Goal: Task Accomplishment & Management: Manage account settings

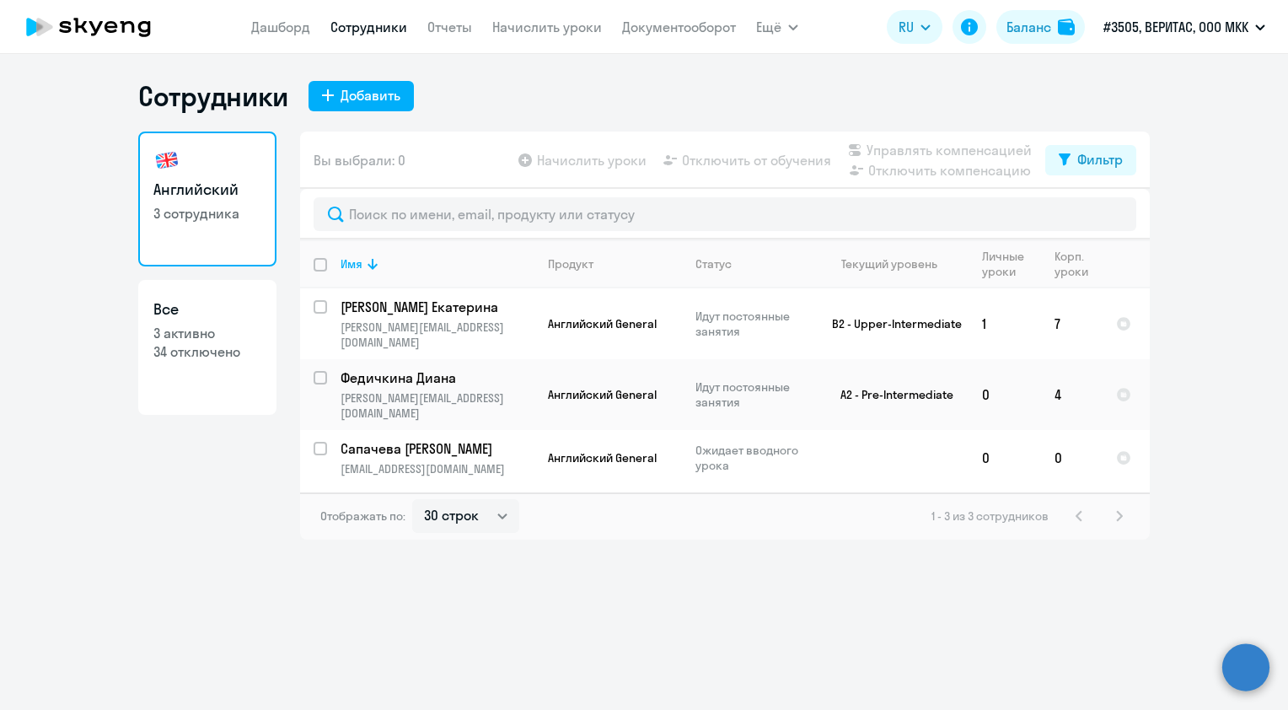
select select "30"
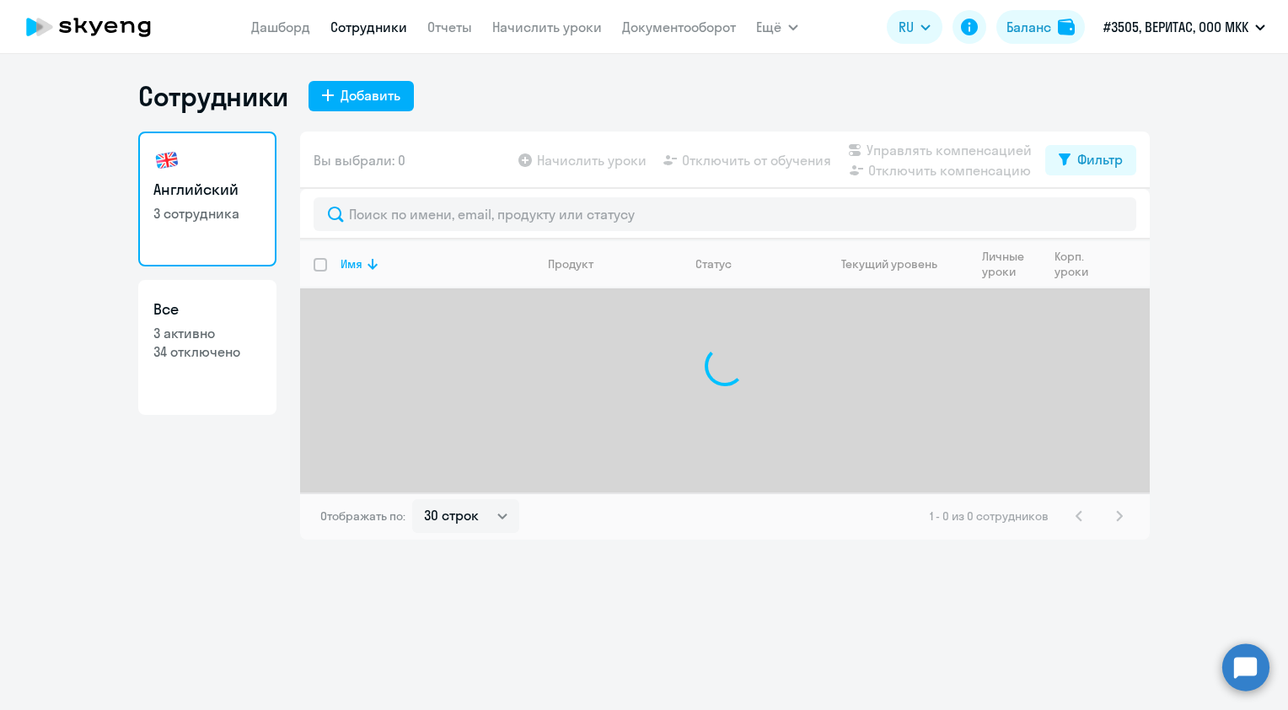
select select "30"
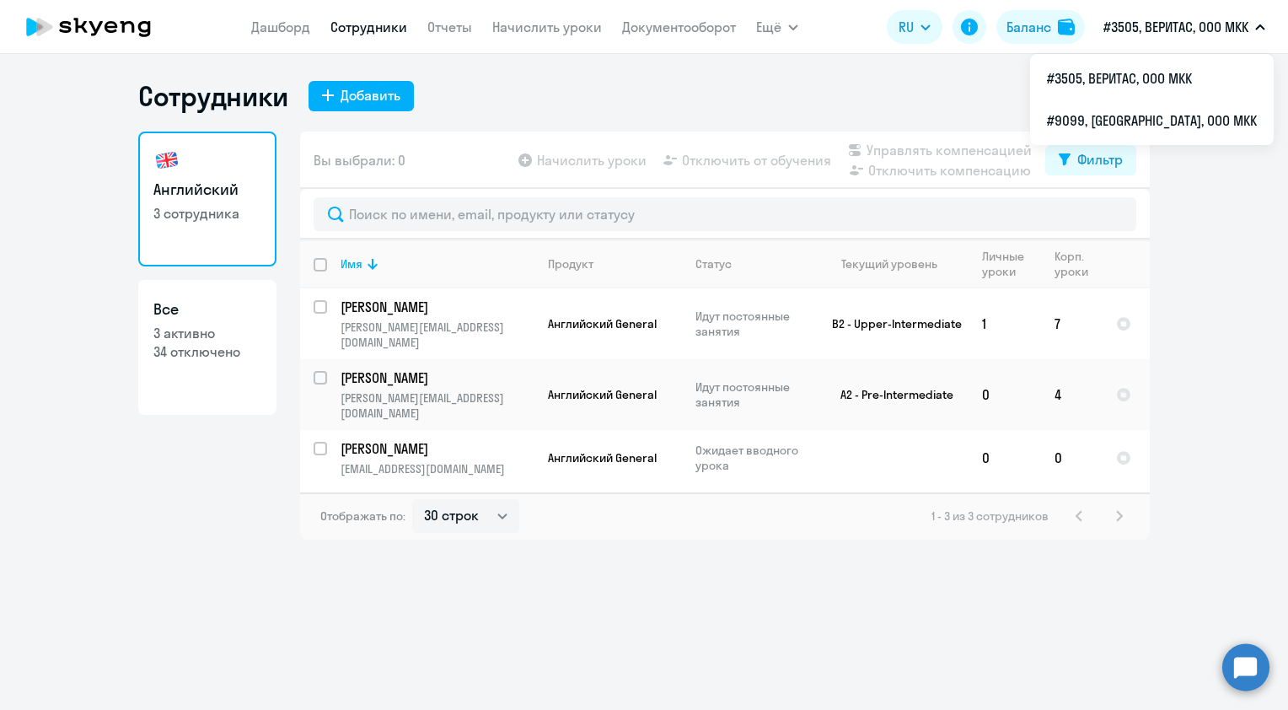
click at [1144, 34] on p "#3505, ВЕРИТАС, ООО МКК" at bounding box center [1175, 27] width 145 height 20
click at [1198, 107] on li "#9099, МАКРО, ООО МКК" at bounding box center [1152, 120] width 244 height 42
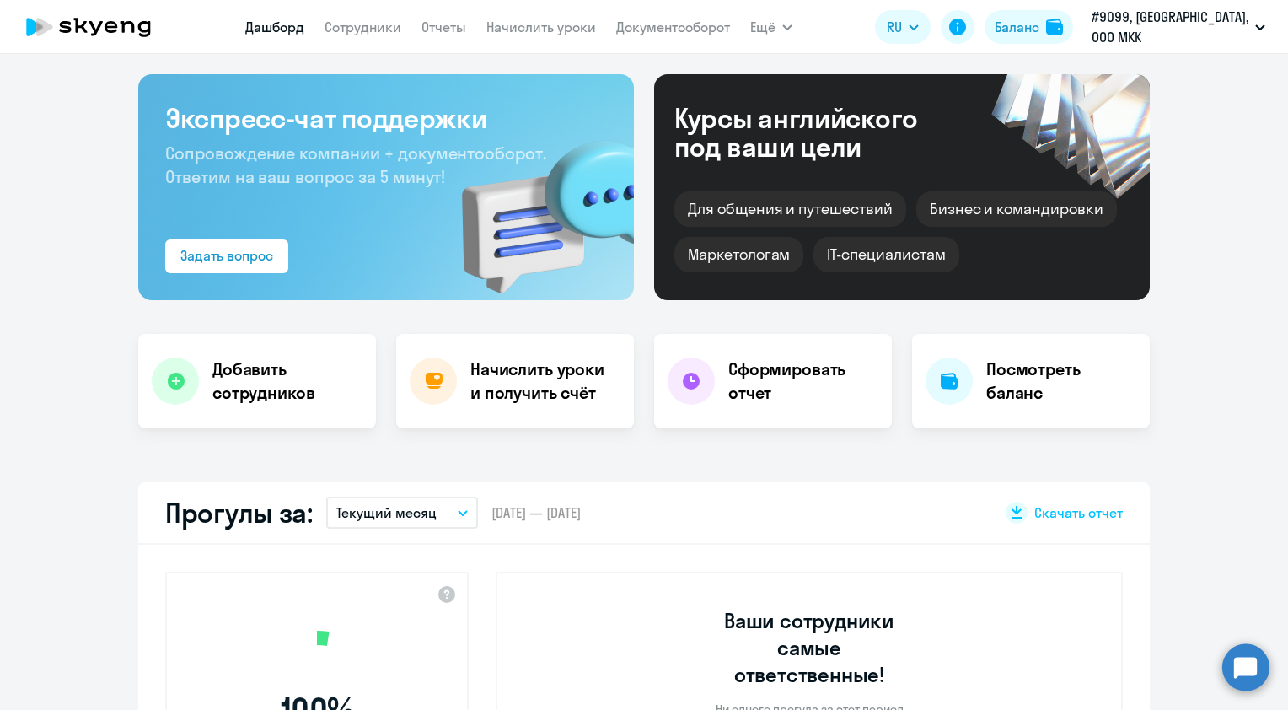
scroll to position [506, 0]
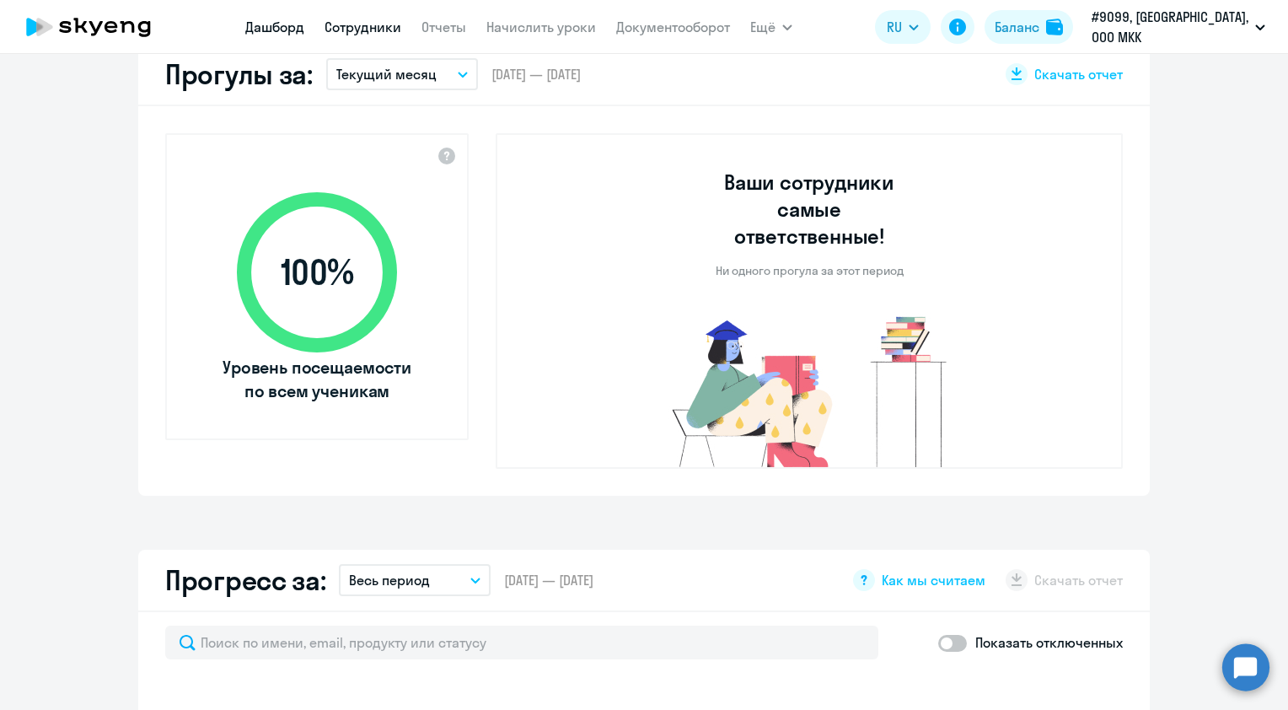
select select "30"
click at [398, 25] on link "Сотрудники" at bounding box center [363, 27] width 77 height 17
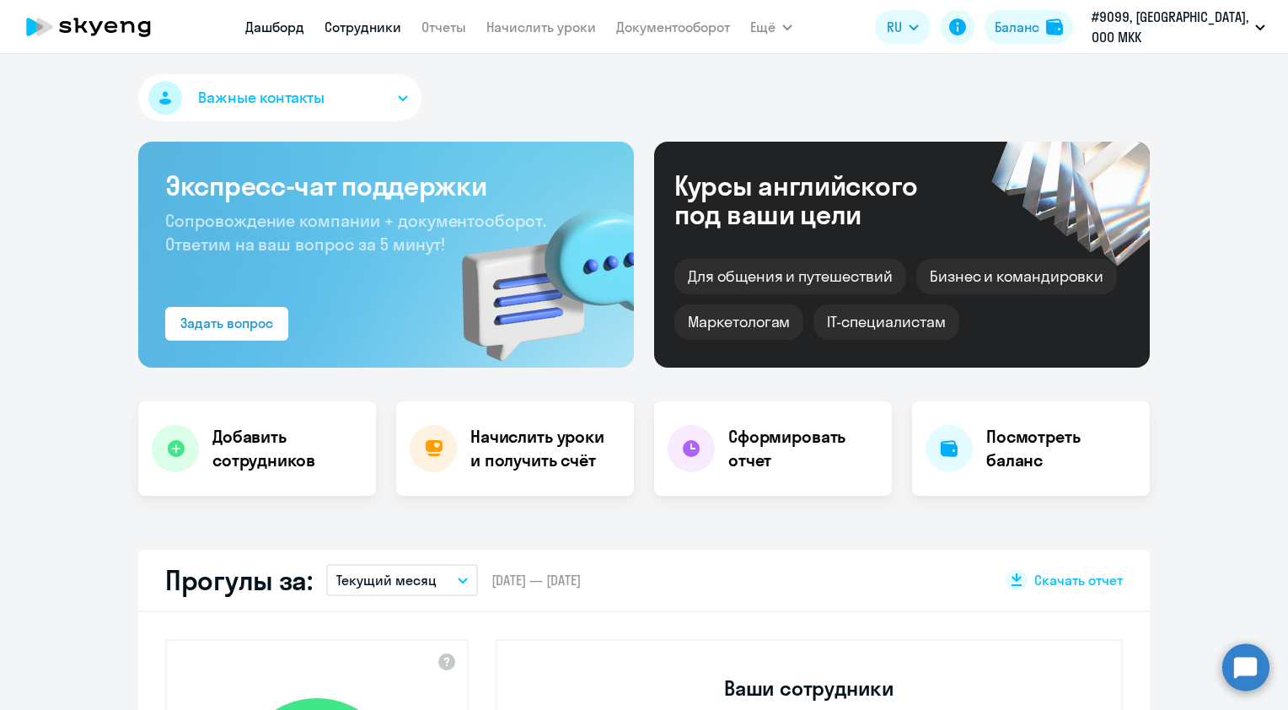
select select "30"
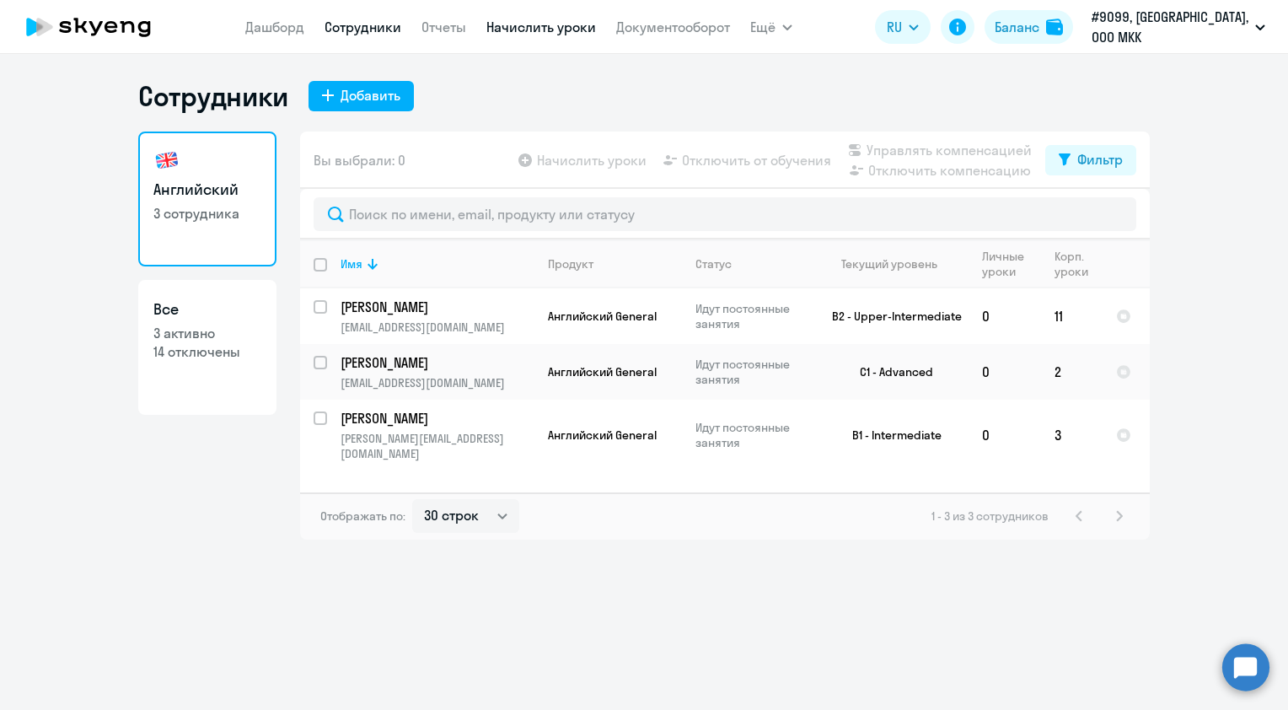
click at [526, 29] on link "Начислить уроки" at bounding box center [541, 27] width 110 height 17
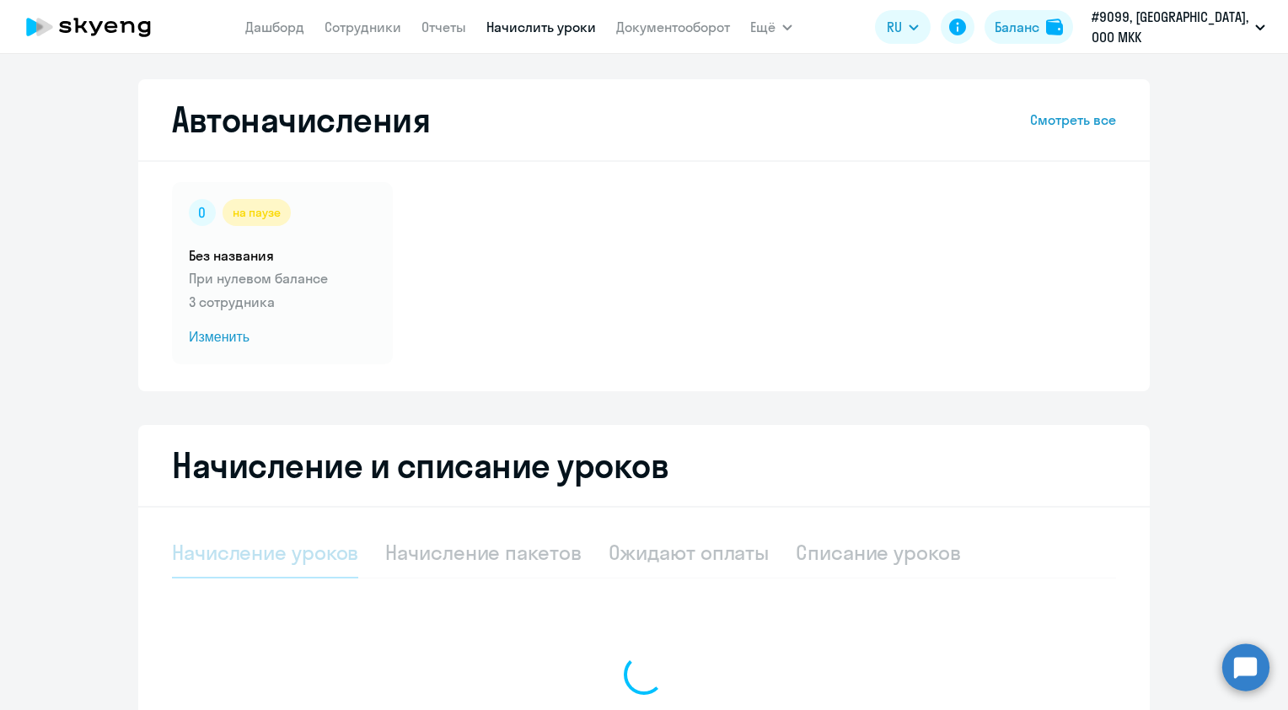
select select "10"
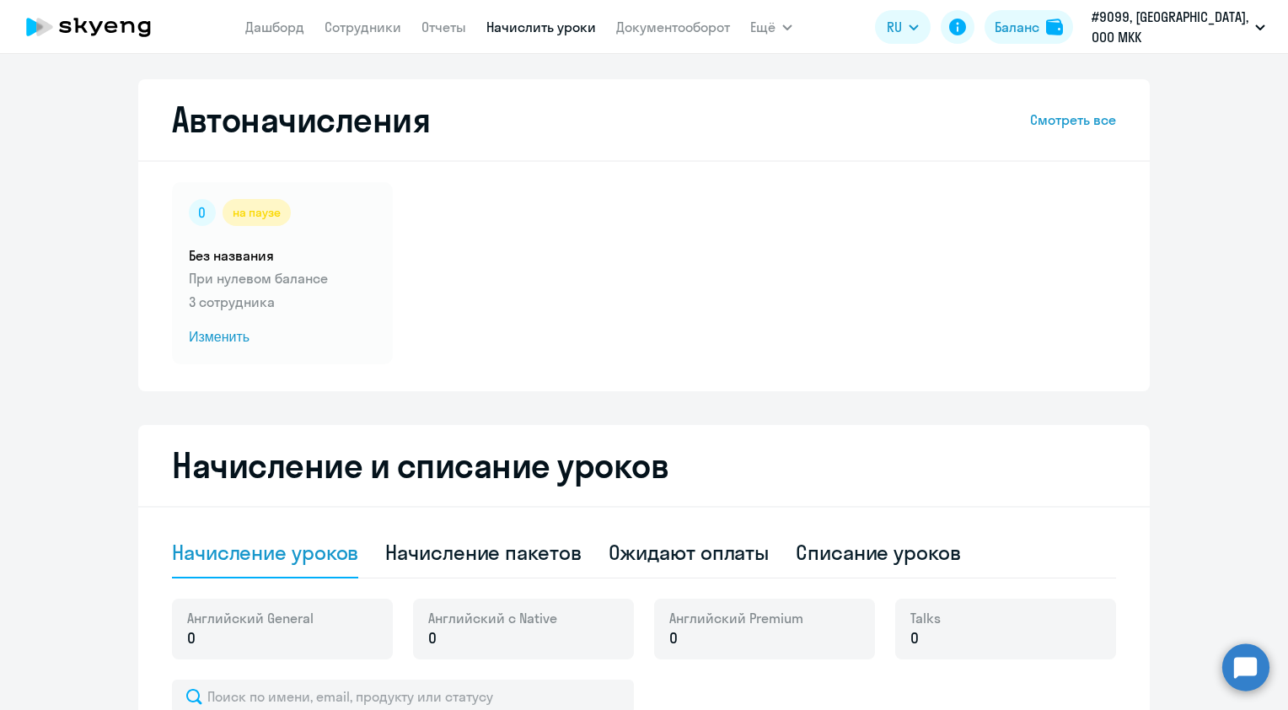
scroll to position [425, 0]
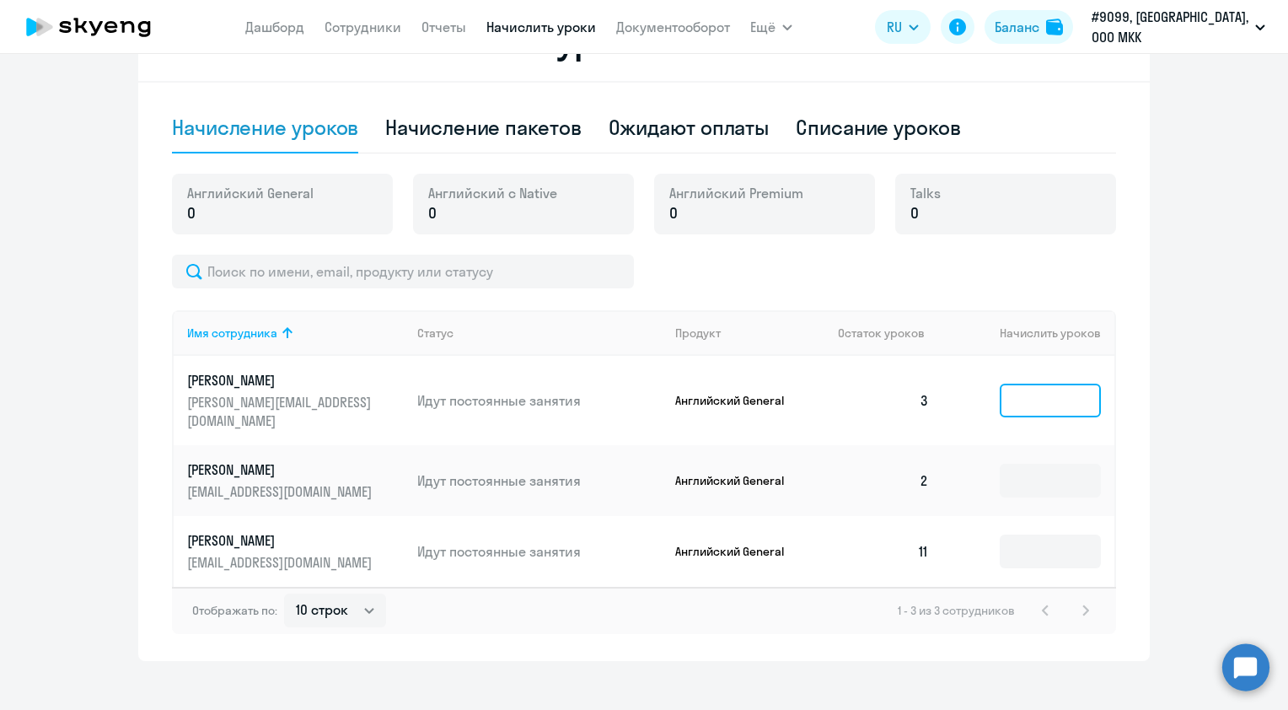
click at [1023, 389] on input at bounding box center [1050, 401] width 101 height 34
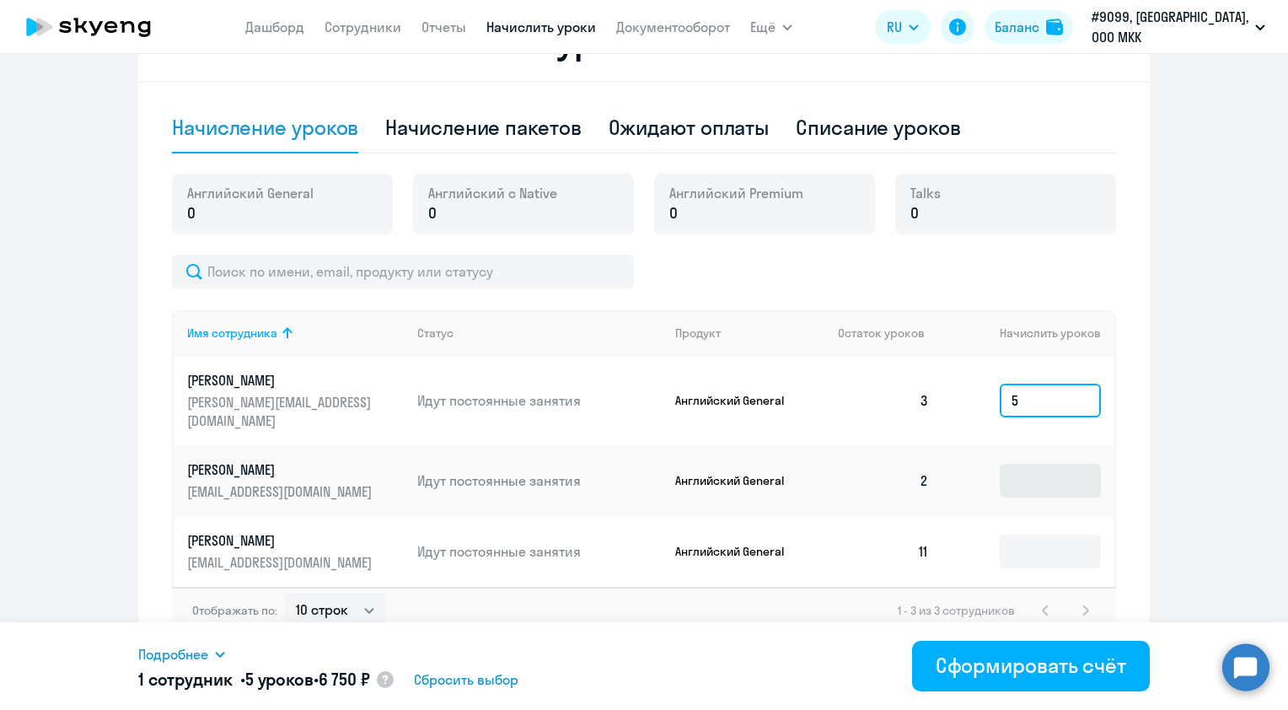
type input "5"
click at [1044, 464] on input at bounding box center [1050, 481] width 101 height 34
type input "7"
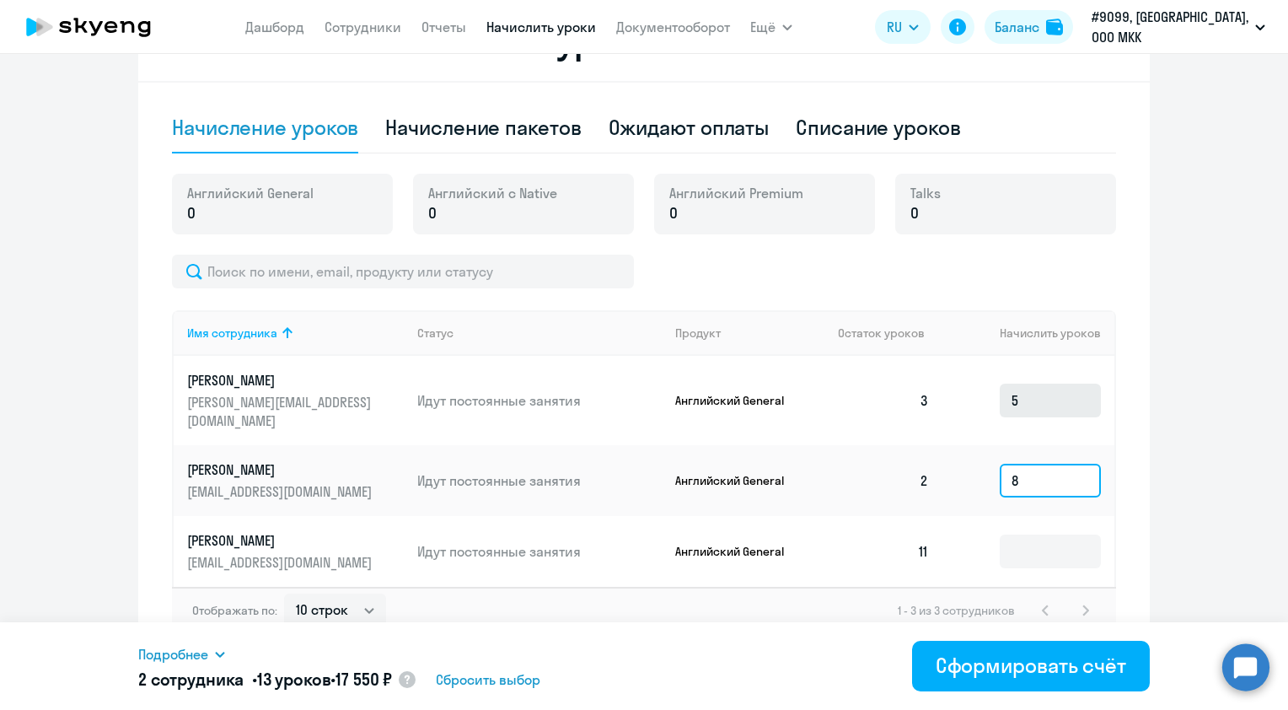
type input "8"
drag, startPoint x: 1039, startPoint y: 392, endPoint x: 984, endPoint y: 389, distance: 54.9
click at [984, 389] on td "5" at bounding box center [1028, 400] width 172 height 89
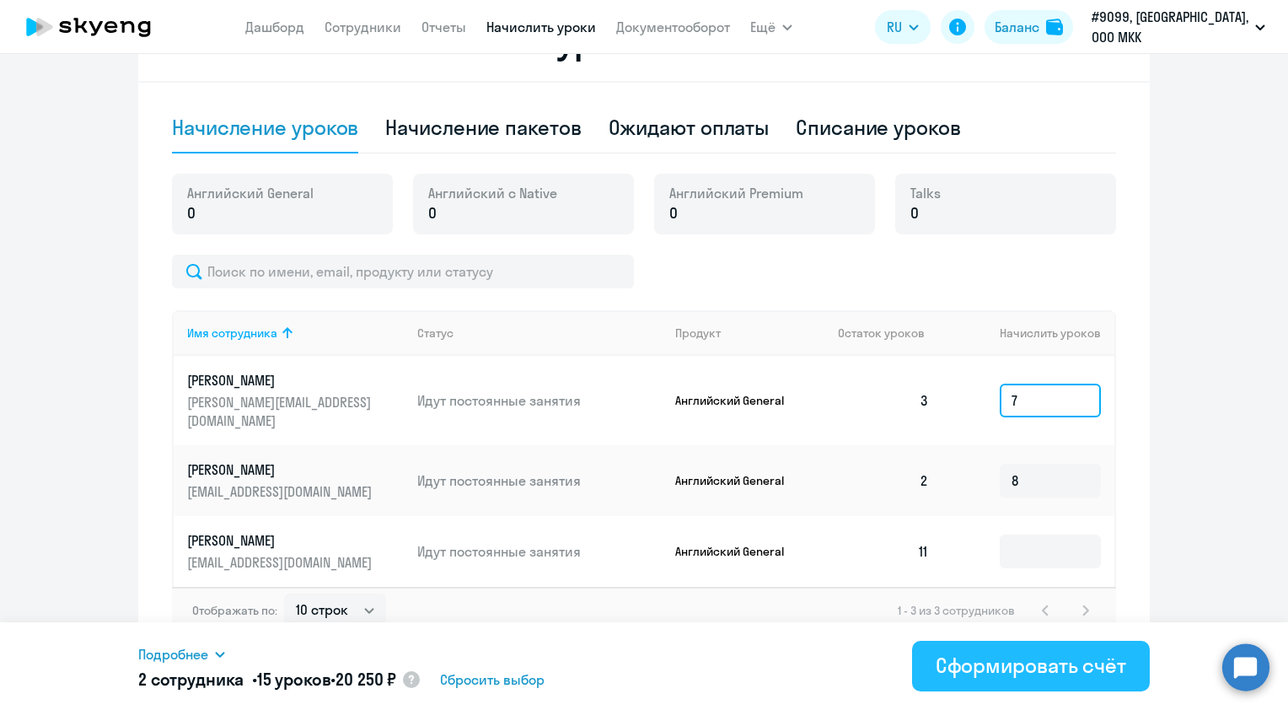
type input "7"
click at [1046, 662] on div "Сформировать счёт" at bounding box center [1031, 665] width 191 height 27
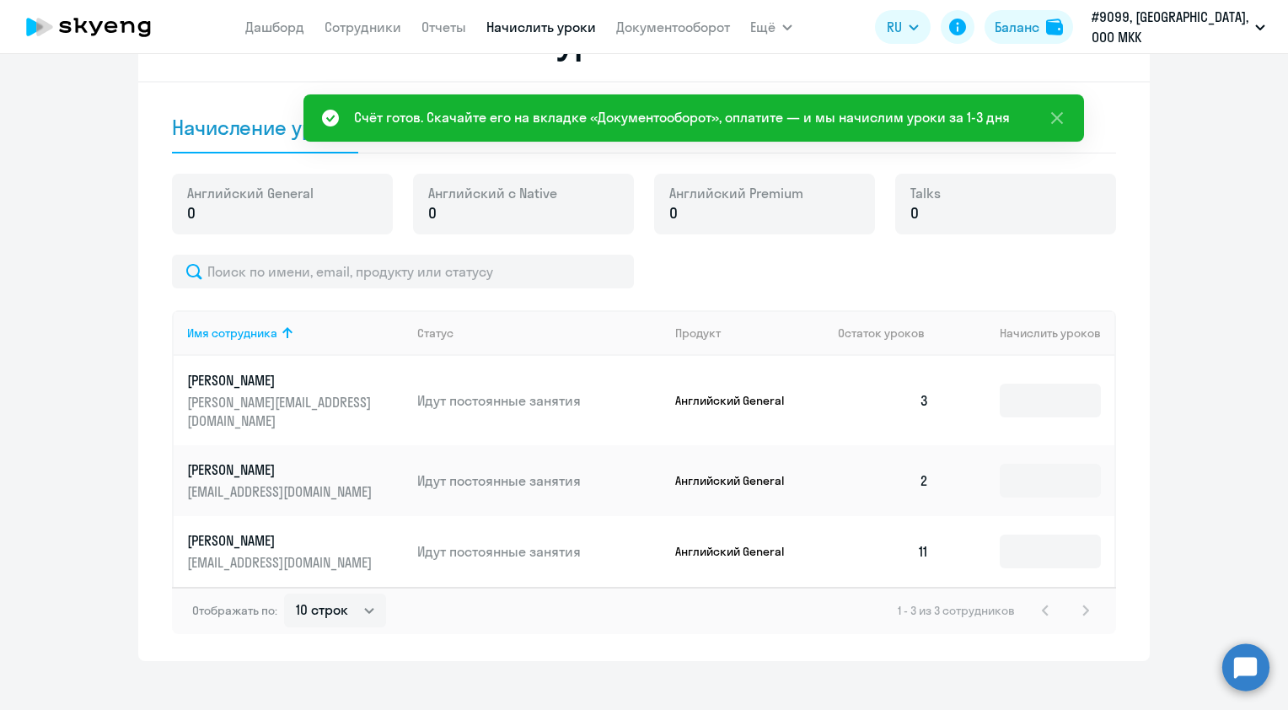
click at [878, 123] on div "Счёт готов. Скачайте его на вкладке «Документооборот», оплатите — и мы начислим…" at bounding box center [682, 117] width 656 height 20
click at [730, 28] on link "Документооборот" at bounding box center [673, 27] width 114 height 17
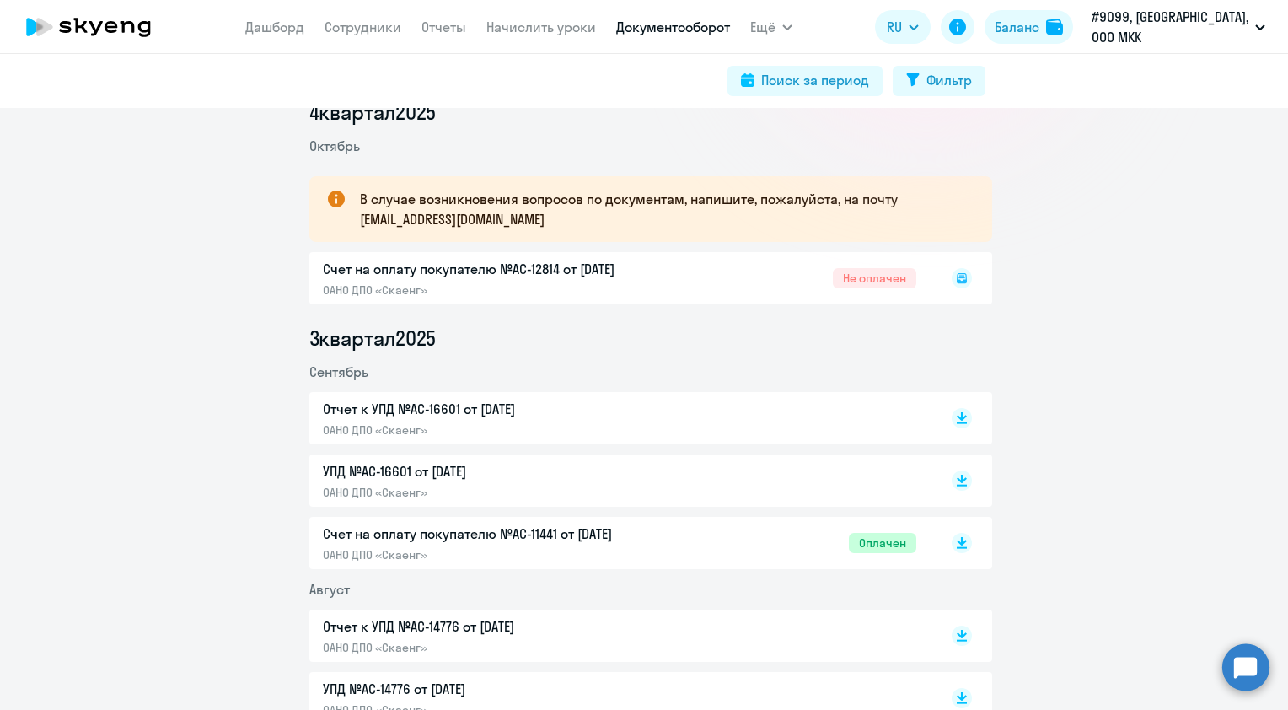
scroll to position [253, 0]
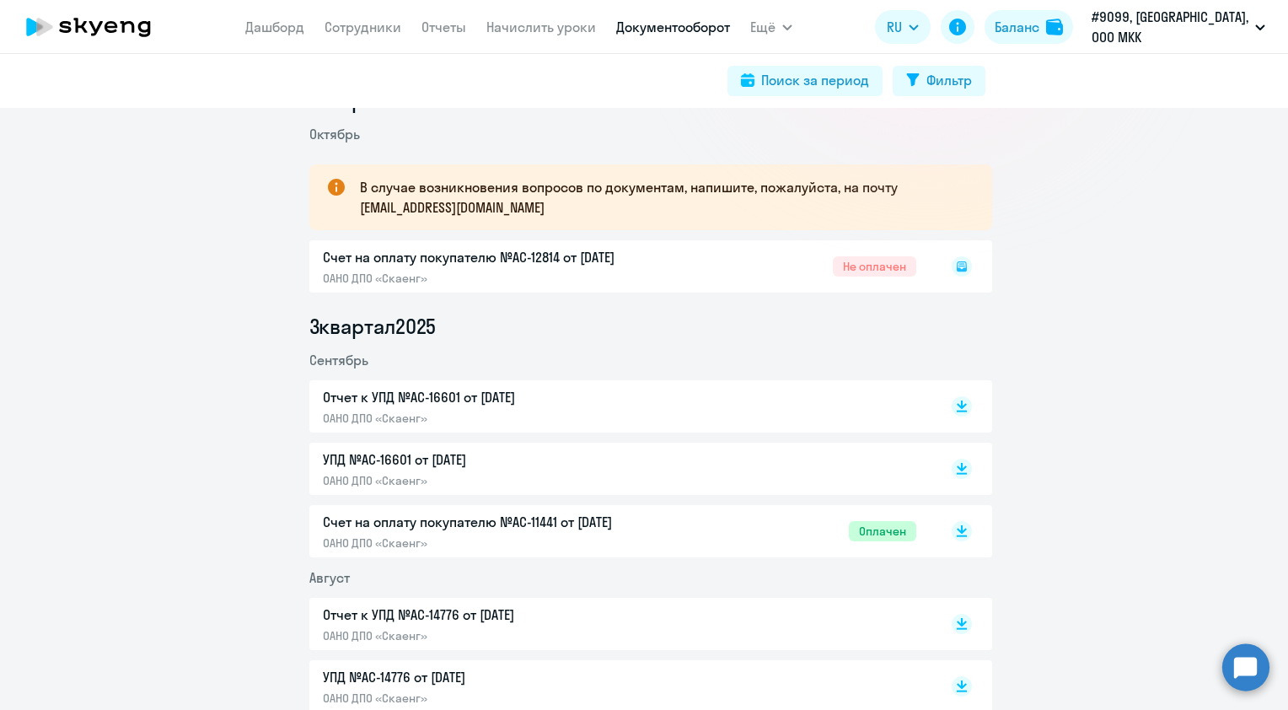
click at [833, 261] on div "Счет на оплату покупателю №AC-12814 от 10.10.2025 ОАНО ДПО «Скаенг» Не оплачен" at bounding box center [650, 266] width 683 height 52
drag, startPoint x: 873, startPoint y: 266, endPoint x: 736, endPoint y: 271, distance: 137.5
click at [874, 267] on div "Счет на оплату покупателю №AC-12814 от 10.10.2025 ОАНО ДПО «Скаенг» Не оплачен" at bounding box center [650, 266] width 683 height 52
click at [566, 262] on div "Счет на оплату покупателю №AC-12814 от 10.10.2025 ОАНО ДПО «Скаенг» Не оплачен" at bounding box center [650, 266] width 683 height 52
click at [957, 265] on icon at bounding box center [962, 266] width 10 height 10
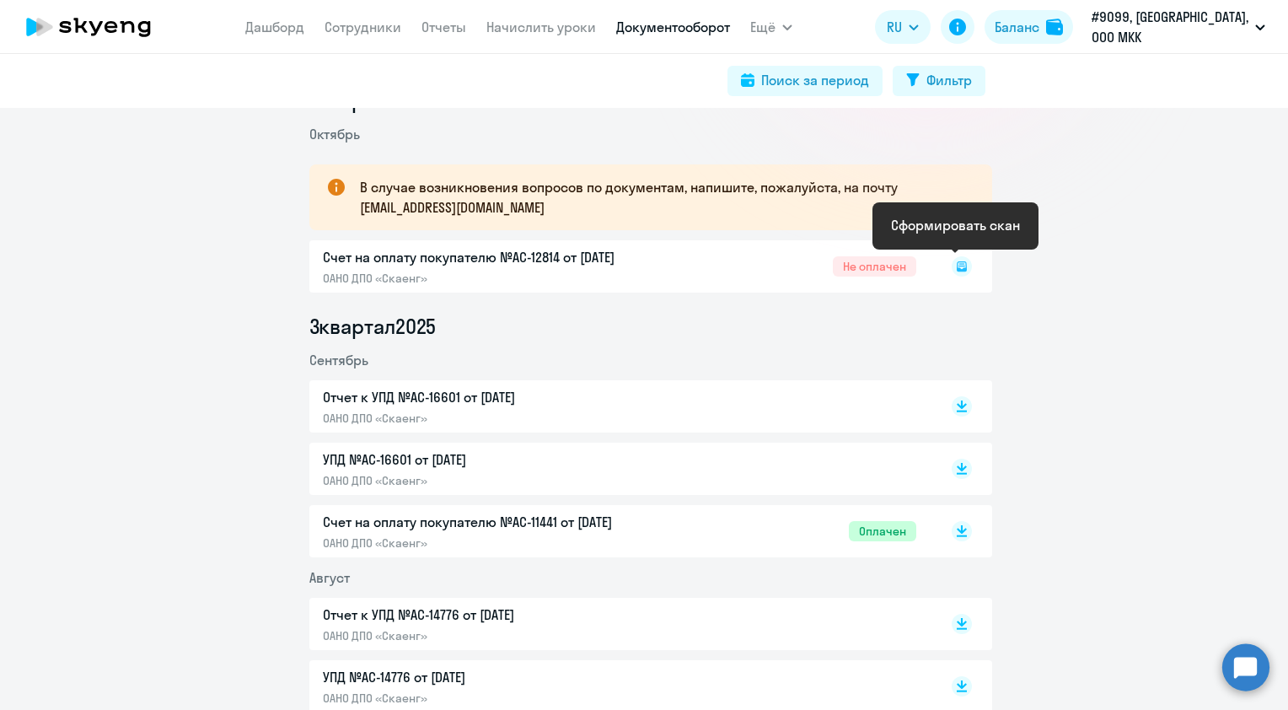
click at [957, 265] on icon at bounding box center [962, 266] width 10 height 10
click at [961, 270] on rect at bounding box center [962, 266] width 20 height 20
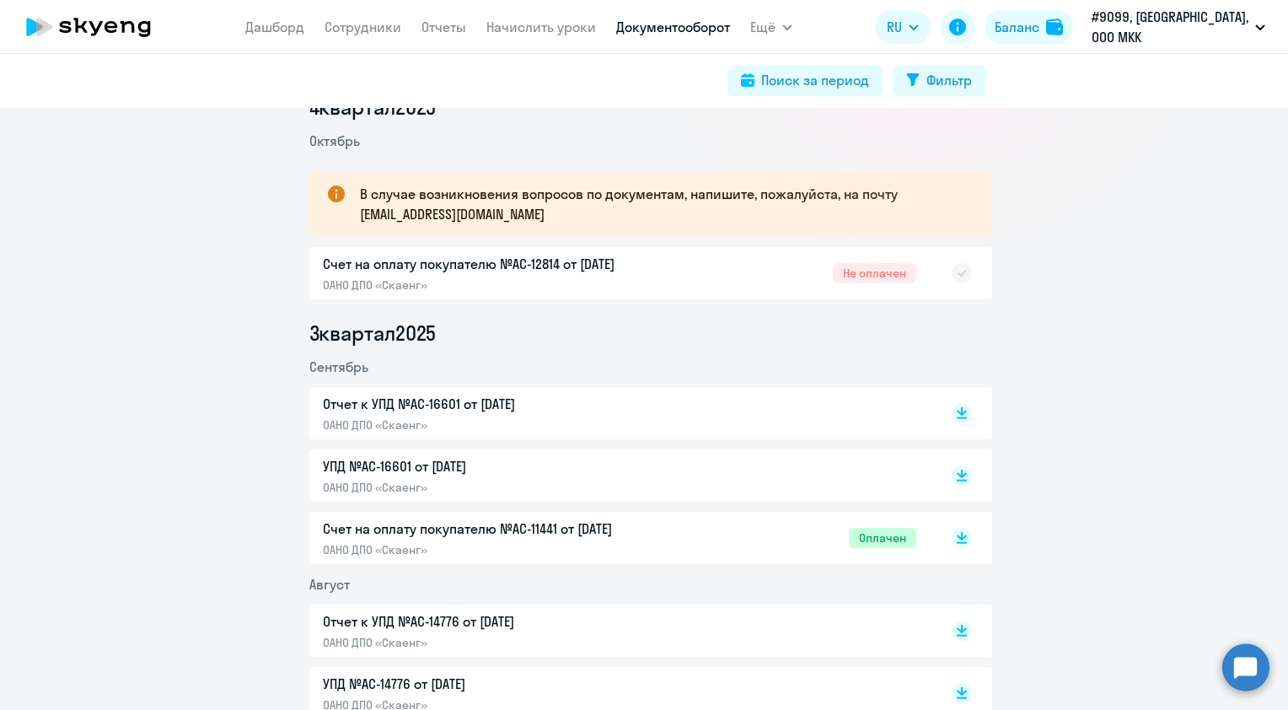
scroll to position [169, 0]
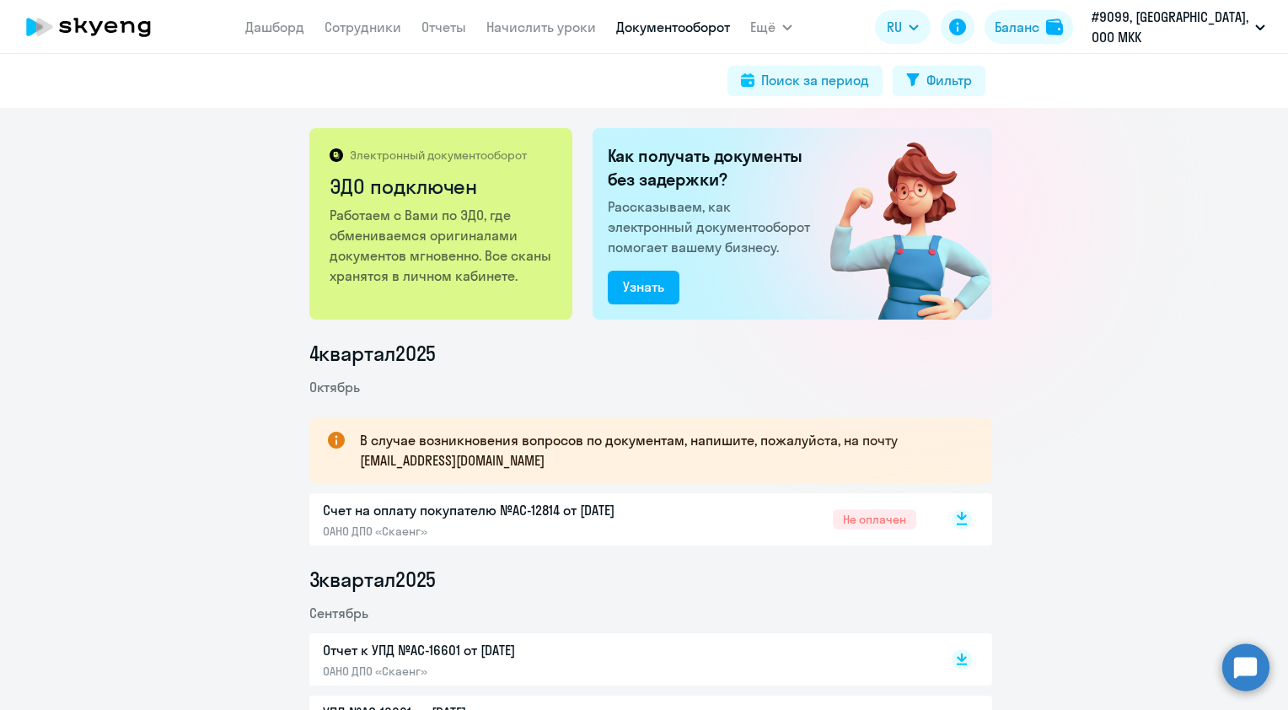
click at [957, 517] on icon at bounding box center [962, 516] width 10 height 8
drag, startPoint x: 1225, startPoint y: 382, endPoint x: 1207, endPoint y: 389, distance: 18.9
click at [1168, 236] on div "Электронный документооборот ЭДО подключен Работаем с Вами по ЭДО, где обменивае…" at bounding box center [644, 409] width 1288 height 602
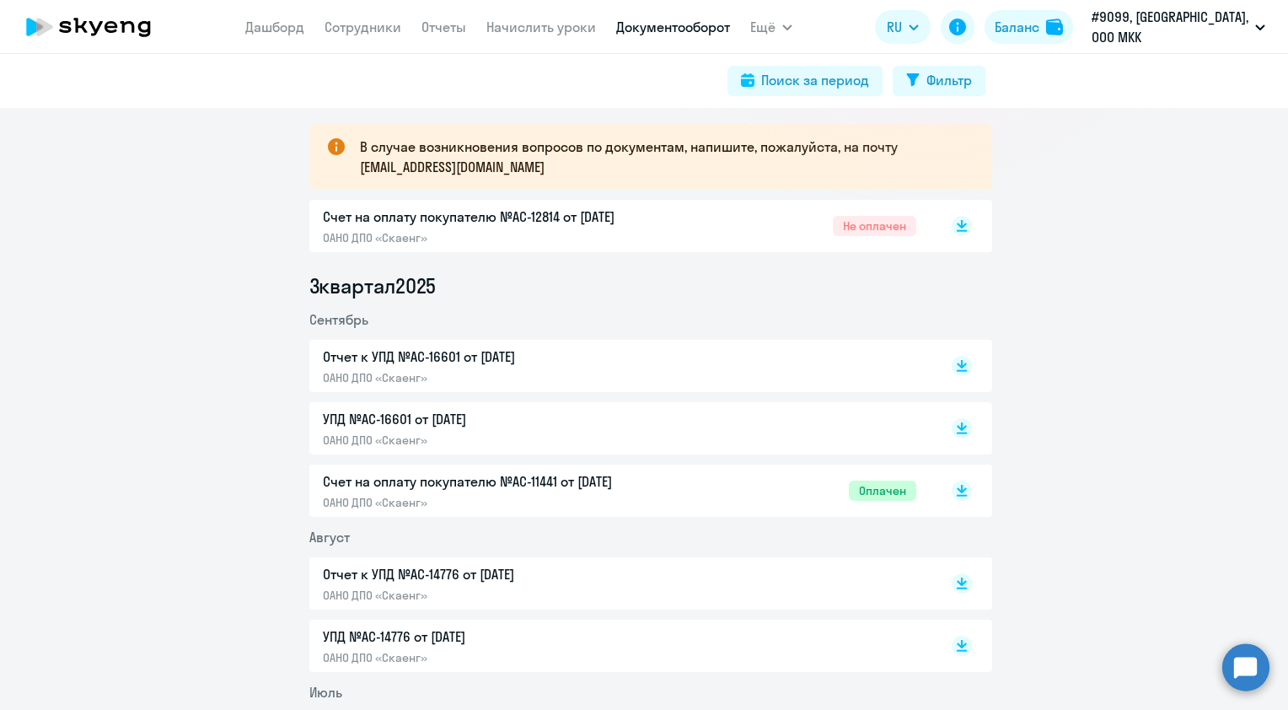
scroll to position [337, 0]
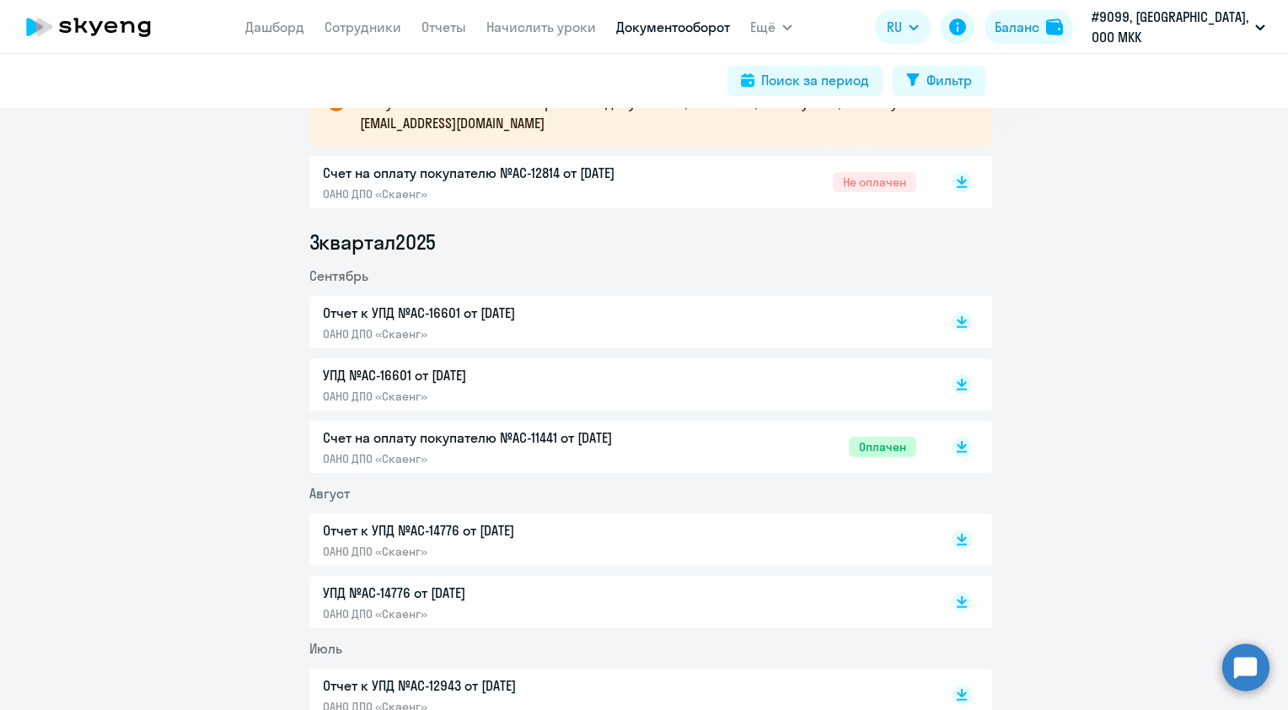
click at [442, 373] on p "УПД №AC-16601 от 30.09.2025" at bounding box center [500, 375] width 354 height 20
